Goal: Task Accomplishment & Management: Complete application form

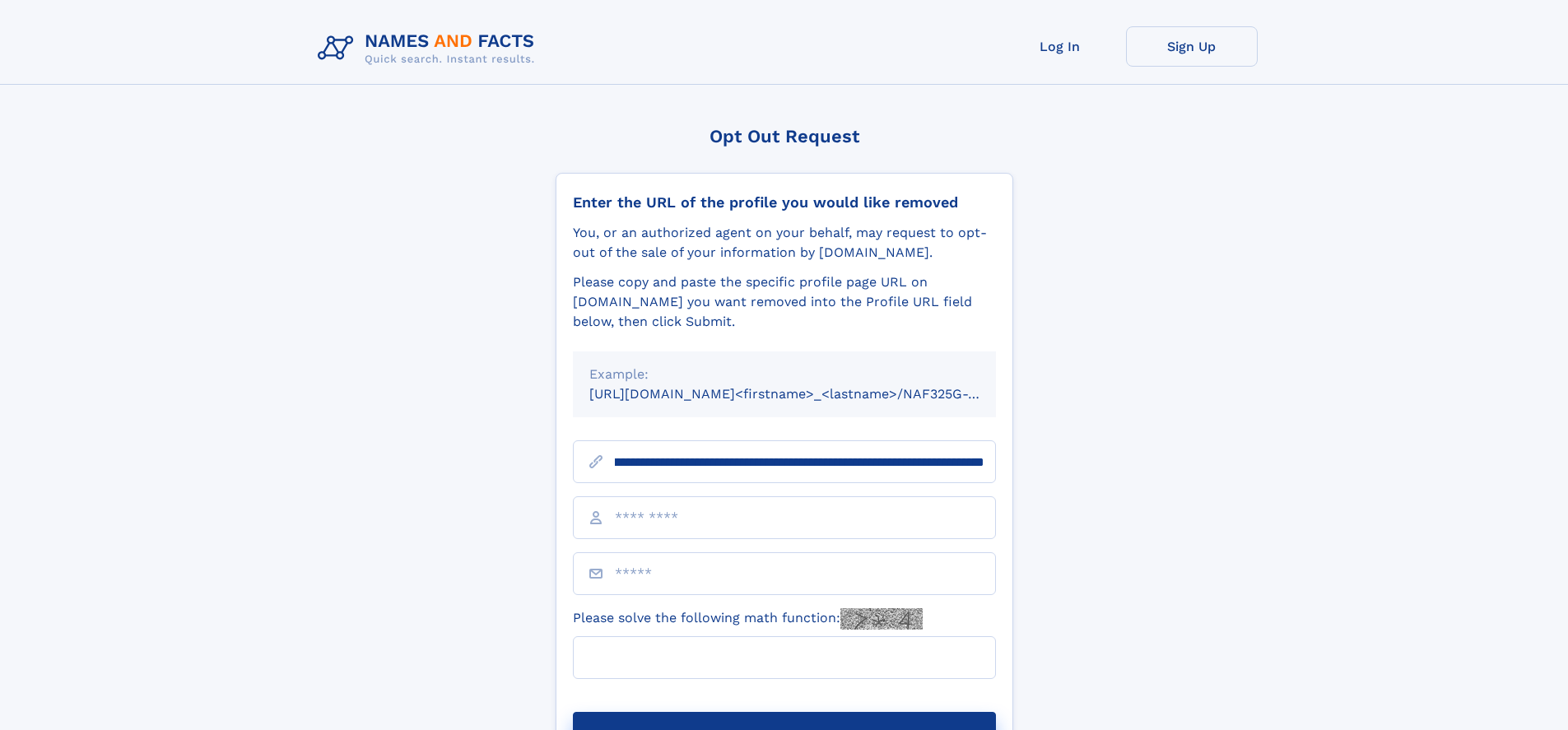
scroll to position [0, 204]
type input "**********"
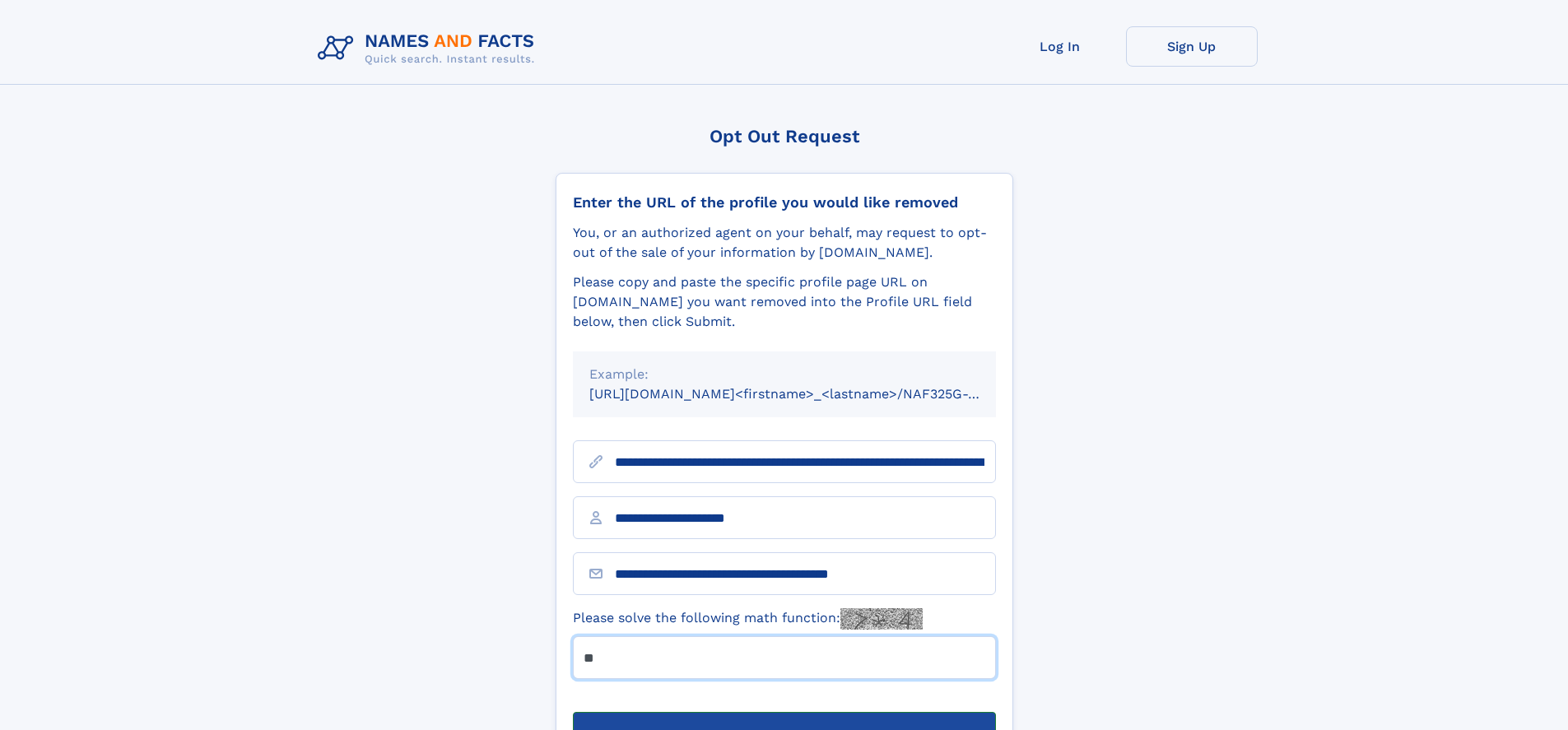
type input "**"
click at [784, 712] on button "Submit Opt Out Request" at bounding box center [784, 738] width 423 height 53
